Goal: Information Seeking & Learning: Learn about a topic

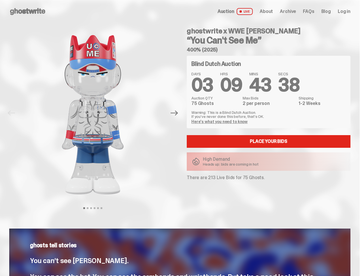
click at [182, 138] on div "ghostwrite x WWE [PERSON_NAME] “You Can't See Me” 400% (2025) Blind Dutch Aucti…" at bounding box center [265, 113] width 170 height 181
click at [96, 113] on img at bounding box center [92, 115] width 147 height 184
click at [177, 113] on icon "Next" at bounding box center [173, 113] width 7 height 5
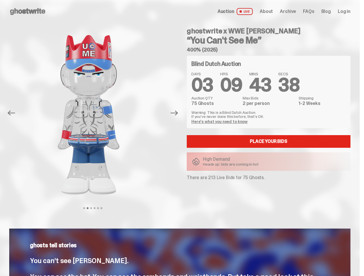
click at [0, 29] on div "ghostwrite x WWE [PERSON_NAME] “You Can't See Me” 400% (2025) Previous Next Vie…" at bounding box center [179, 119] width 359 height 192
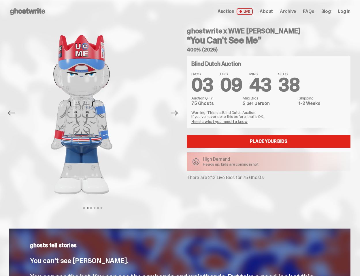
click at [220, 122] on link "Here's what you need to know" at bounding box center [219, 121] width 56 height 5
